Goal: Task Accomplishment & Management: Use online tool/utility

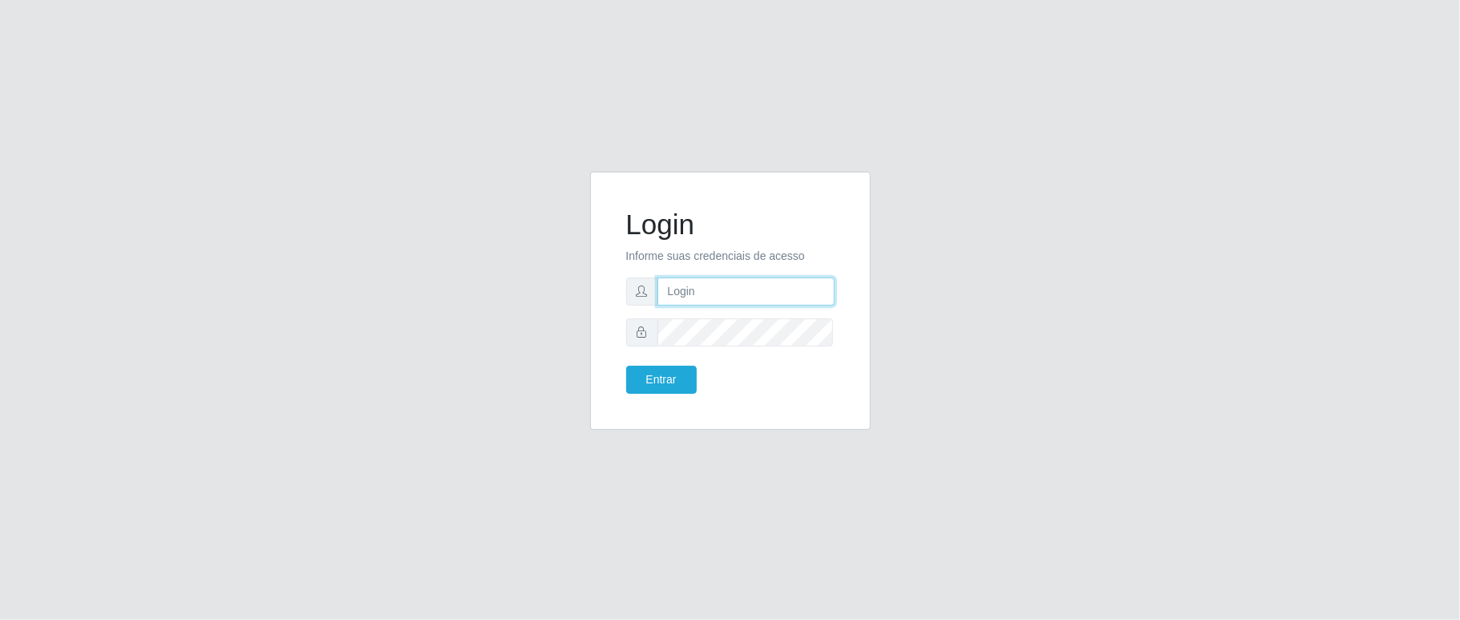
click at [729, 299] on input "text" at bounding box center [745, 291] width 177 height 28
type input "[PERSON_NAME]"
click at [626, 365] on button "Entrar" at bounding box center [661, 379] width 71 height 28
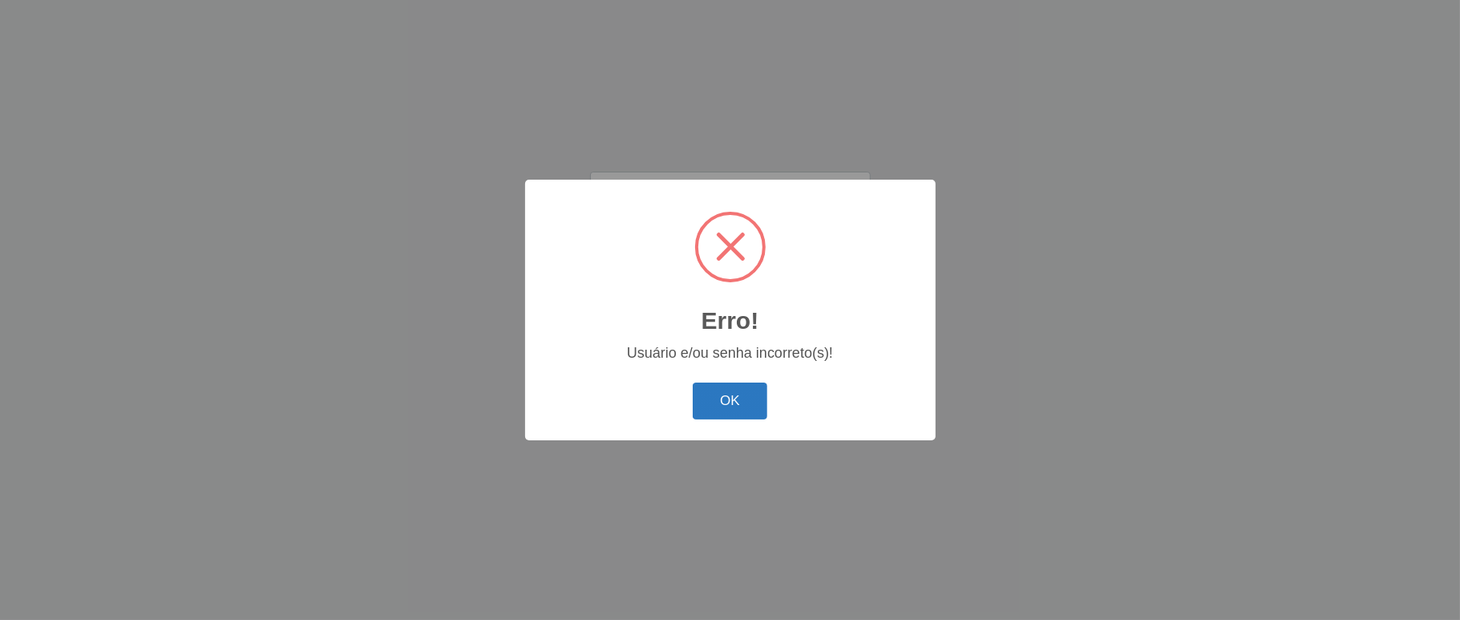
click at [719, 398] on button "OK" at bounding box center [729, 401] width 75 height 38
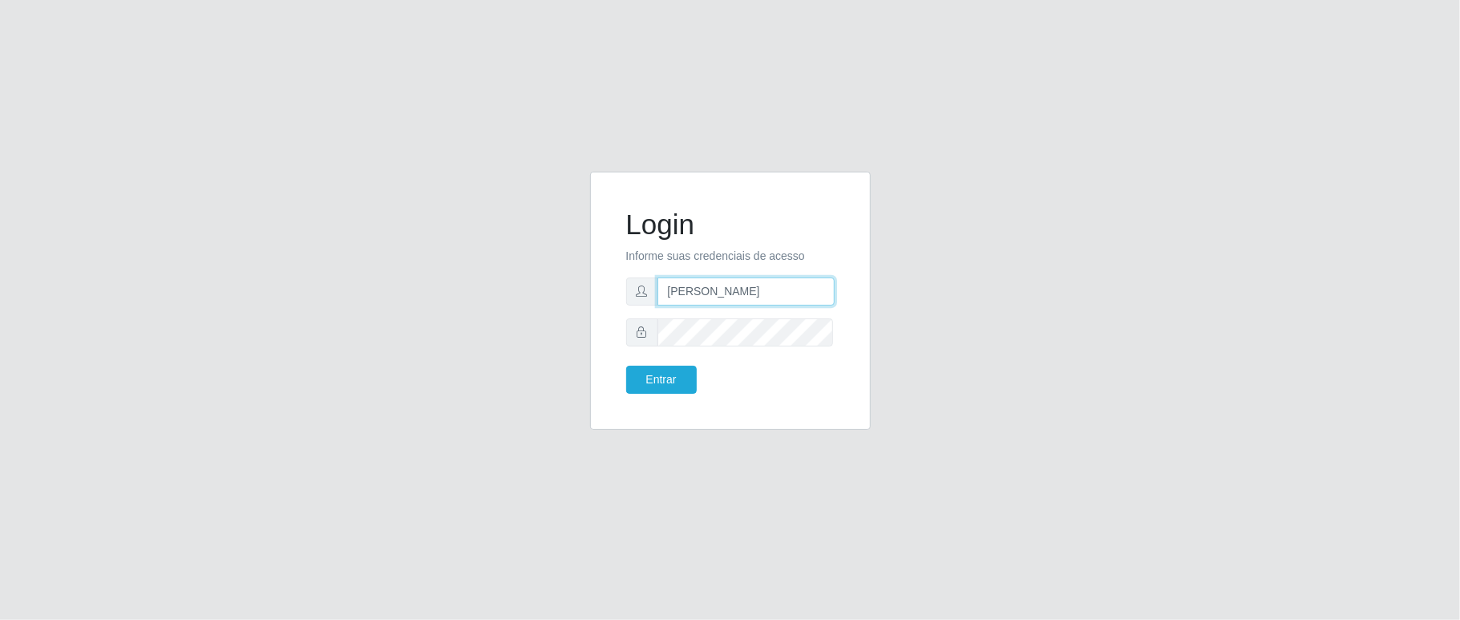
click at [719, 300] on input "[PERSON_NAME]" at bounding box center [745, 291] width 177 height 28
click at [674, 385] on button "Entrar" at bounding box center [661, 379] width 71 height 28
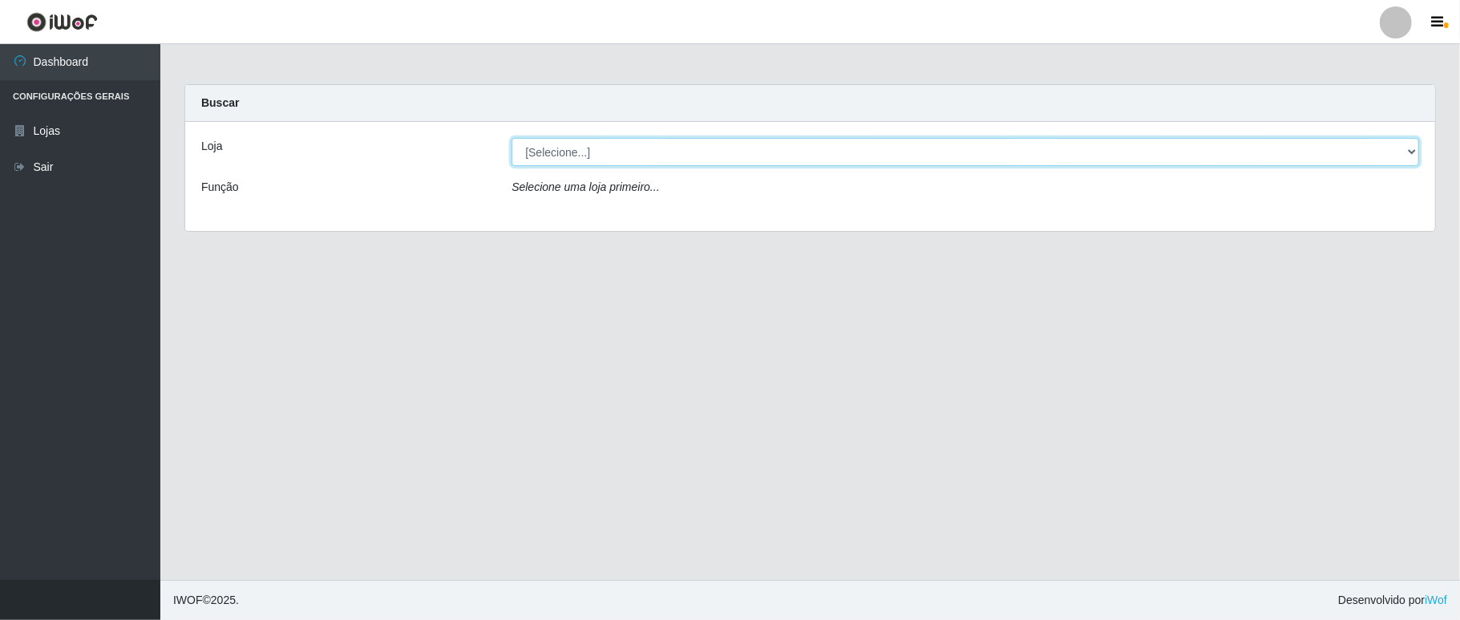
click at [700, 148] on select "[Selecione...] Ideal - Conceição" at bounding box center [964, 152] width 907 height 28
select select "231"
click at [511, 138] on select "[Selecione...] Ideal - Conceição" at bounding box center [964, 152] width 907 height 28
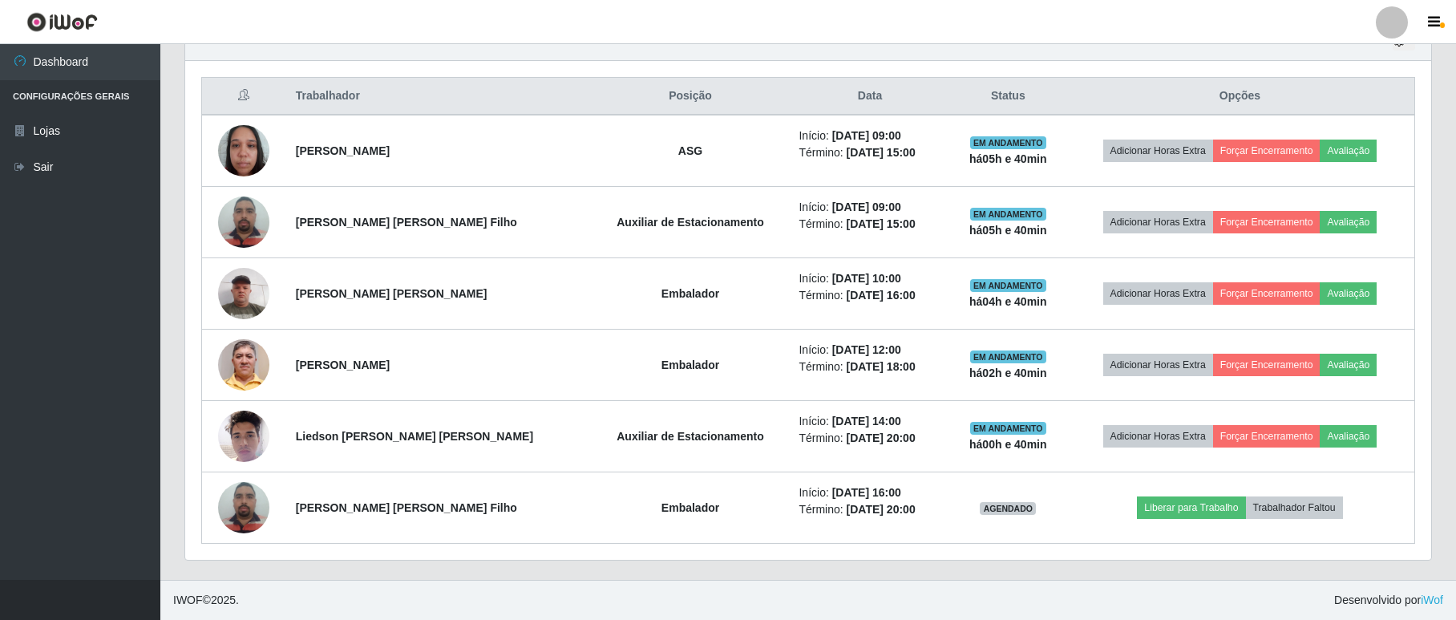
scroll to position [592, 0]
click at [1389, 26] on div at bounding box center [1391, 22] width 32 height 32
click at [1354, 115] on button "Sair" at bounding box center [1360, 124] width 144 height 33
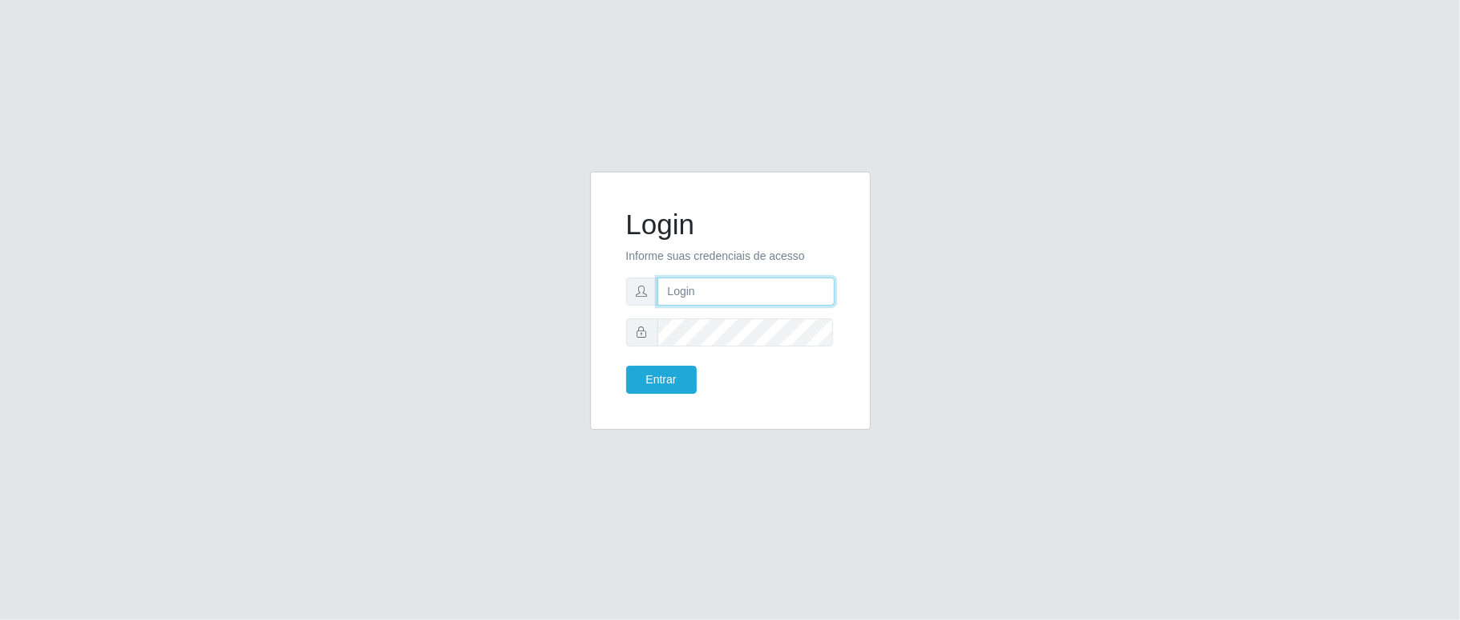
click at [704, 293] on input "text" at bounding box center [745, 291] width 177 height 28
type input "[PERSON_NAME]"
click at [626, 365] on button "Entrar" at bounding box center [661, 379] width 71 height 28
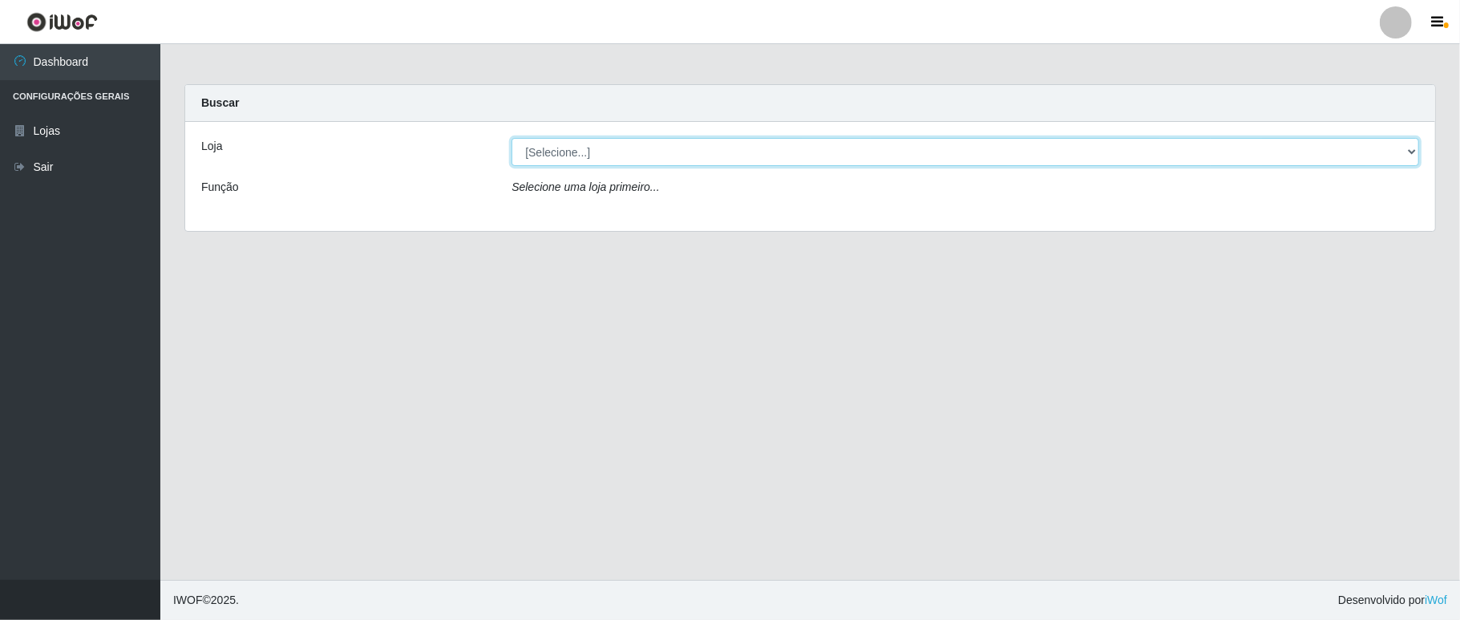
click at [672, 155] on select "[Selecione...] Ideal - Conceição" at bounding box center [964, 152] width 907 height 28
select select "231"
click at [511, 138] on select "[Selecione...] Ideal - Conceição" at bounding box center [964, 152] width 907 height 28
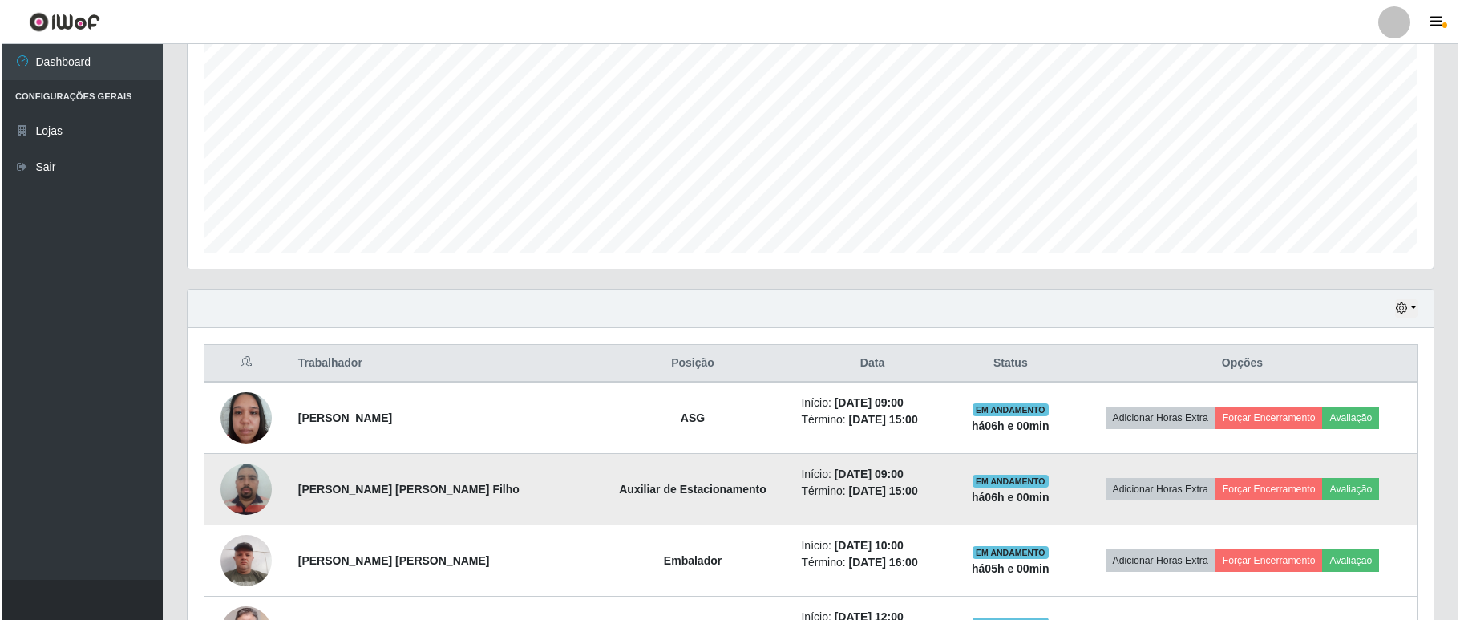
scroll to position [534, 0]
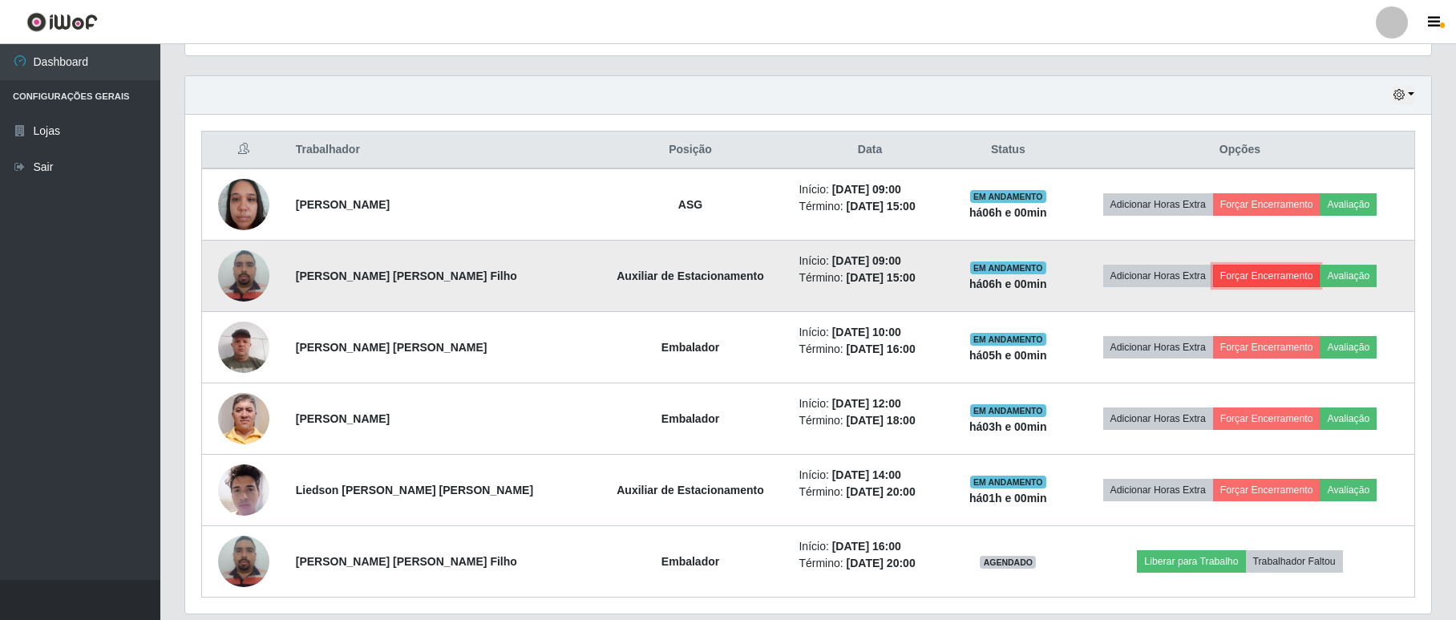
click at [1276, 277] on button "Forçar Encerramento" at bounding box center [1266, 275] width 107 height 22
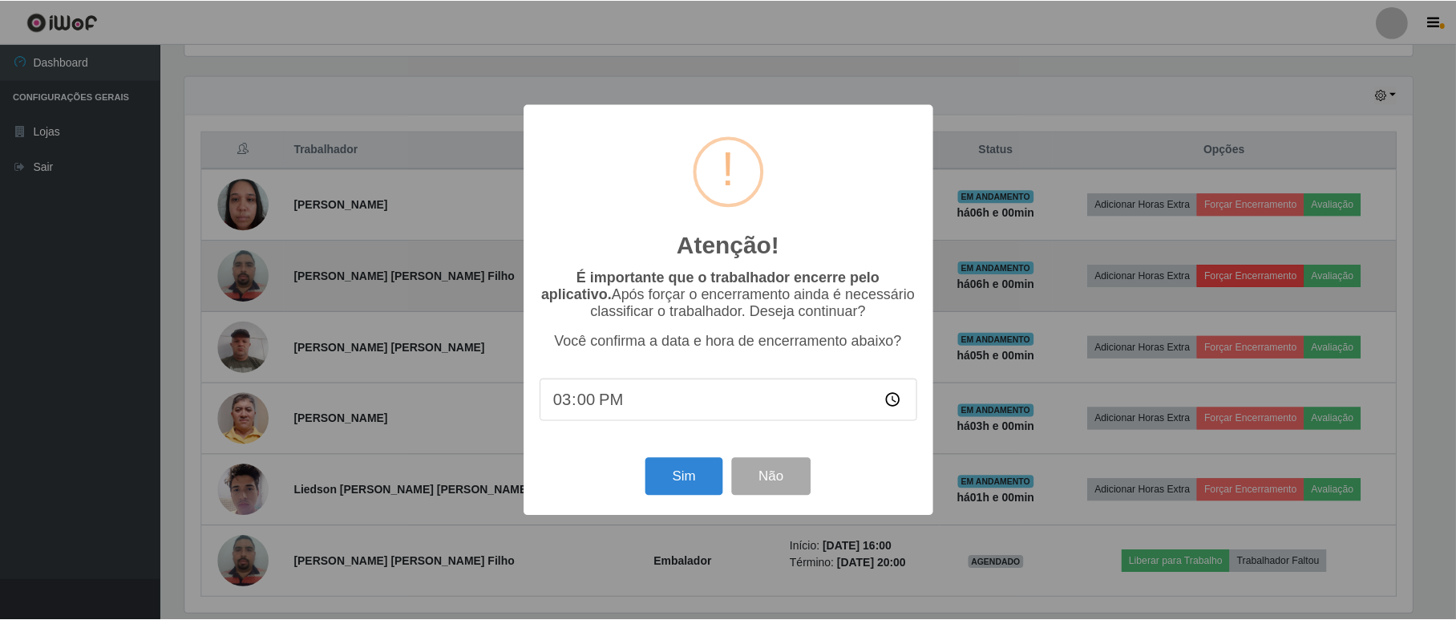
scroll to position [333, 1231]
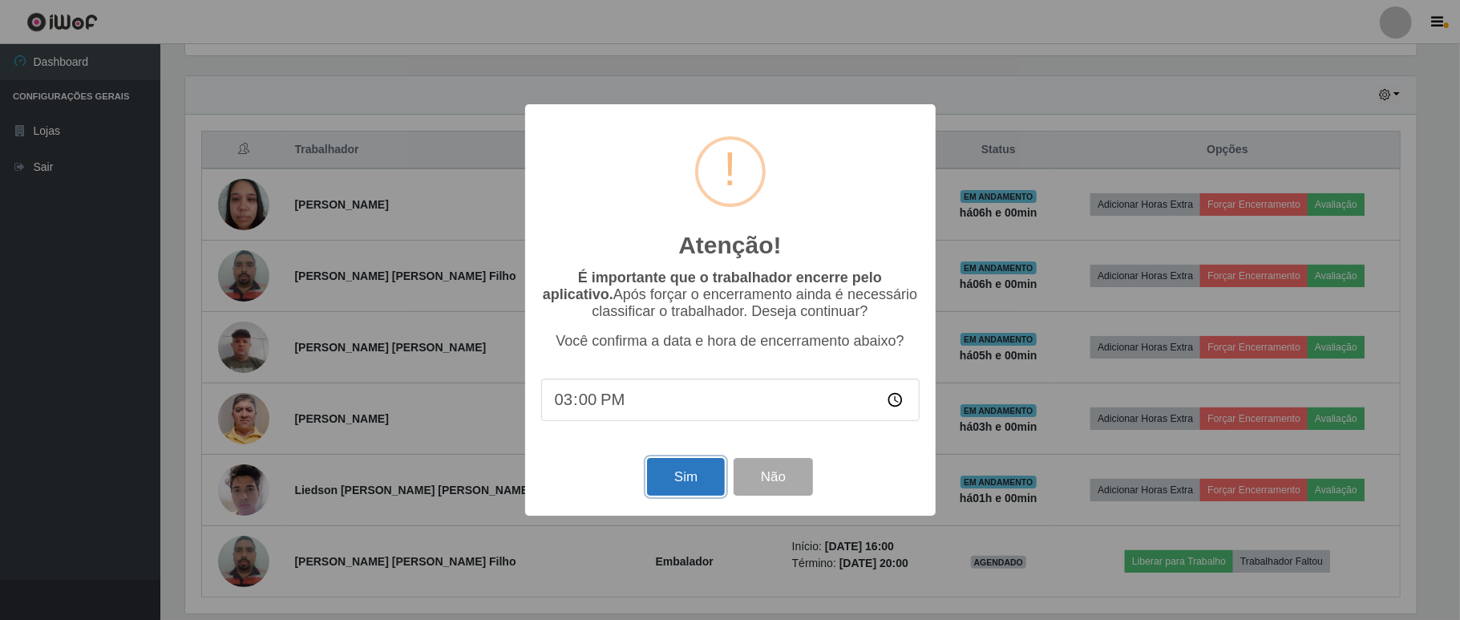
click at [704, 485] on button "Sim" at bounding box center [686, 477] width 78 height 38
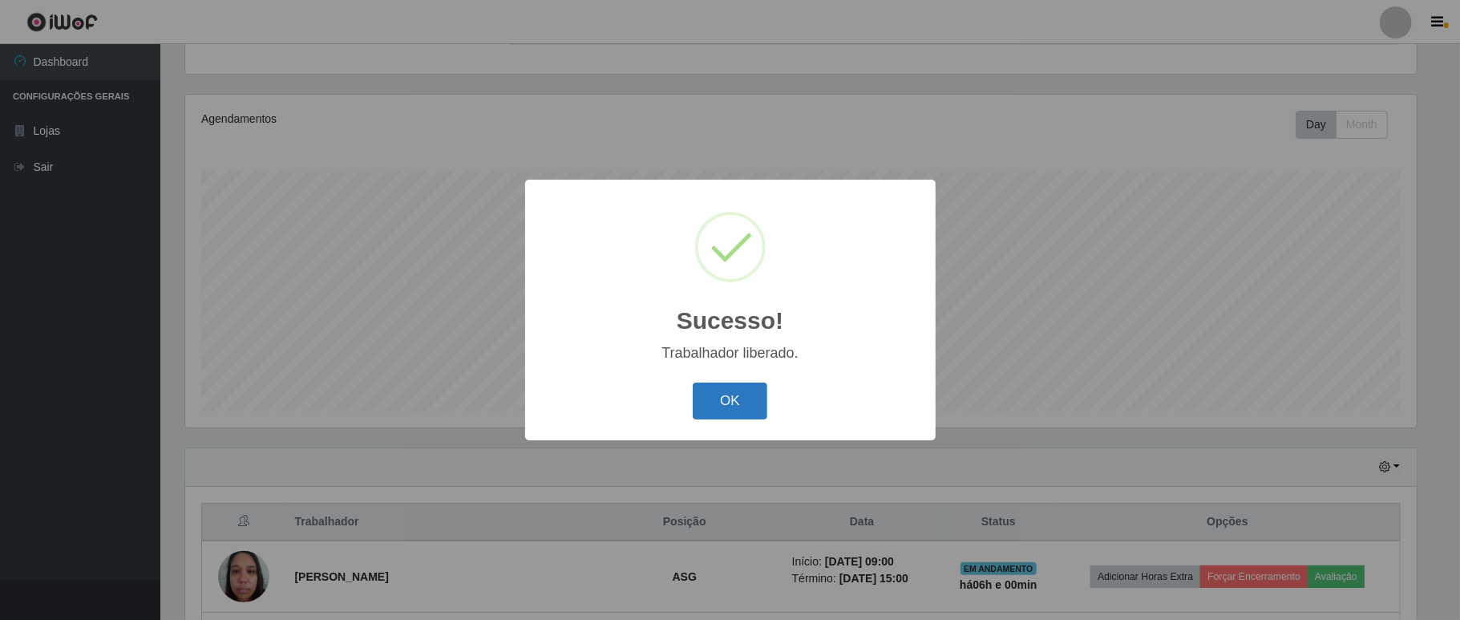
click at [721, 412] on button "OK" at bounding box center [729, 401] width 75 height 38
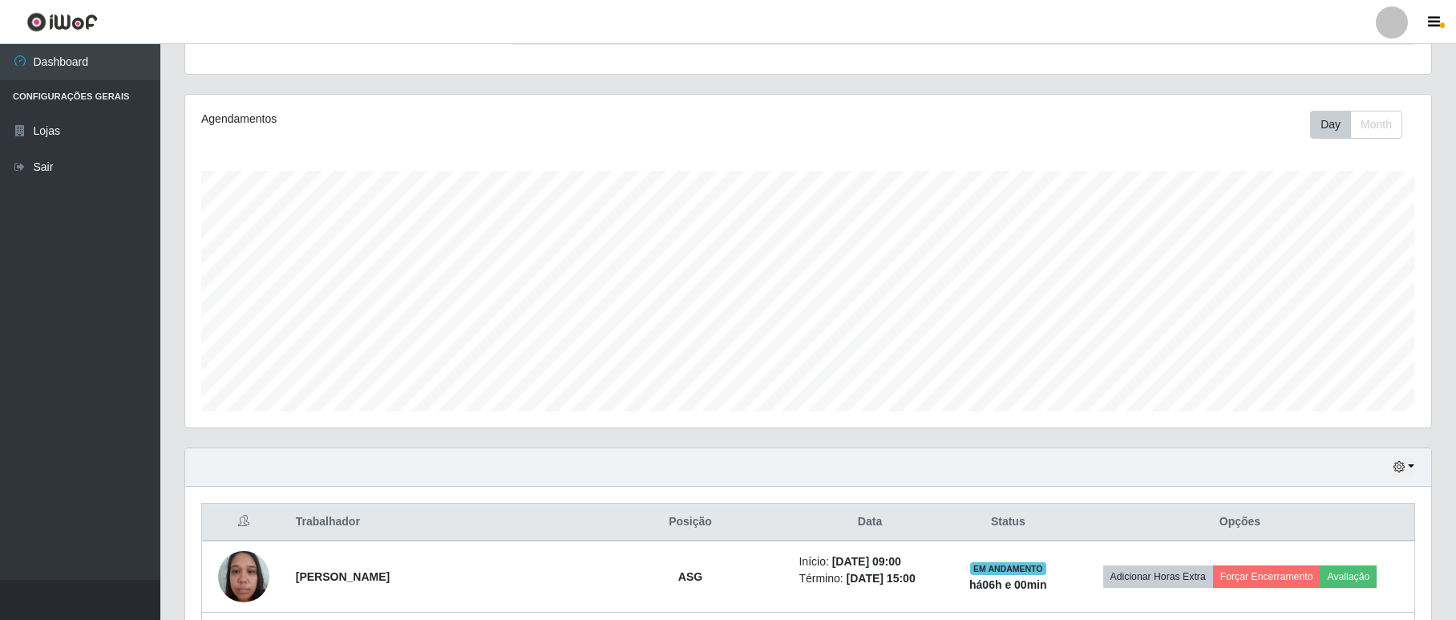
click at [1393, 21] on div at bounding box center [1391, 22] width 32 height 32
click at [1355, 122] on button "Sair" at bounding box center [1360, 124] width 144 height 33
